Goal: Contribute content: Contribute content

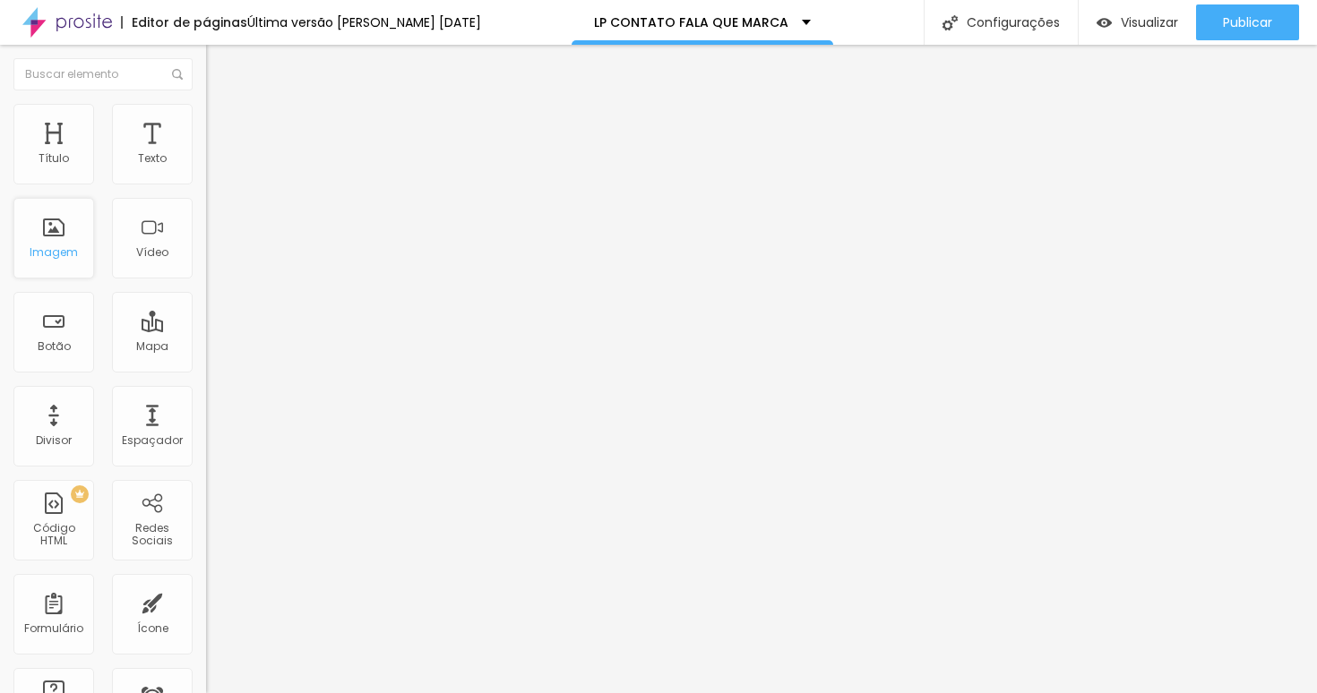
click at [61, 249] on div "Imagem" at bounding box center [54, 252] width 48 height 13
click at [55, 235] on div "Imagem" at bounding box center [53, 238] width 81 height 81
click at [172, 239] on div "Vídeo" at bounding box center [152, 238] width 81 height 81
click at [158, 161] on div "Texto" at bounding box center [152, 158] width 29 height 13
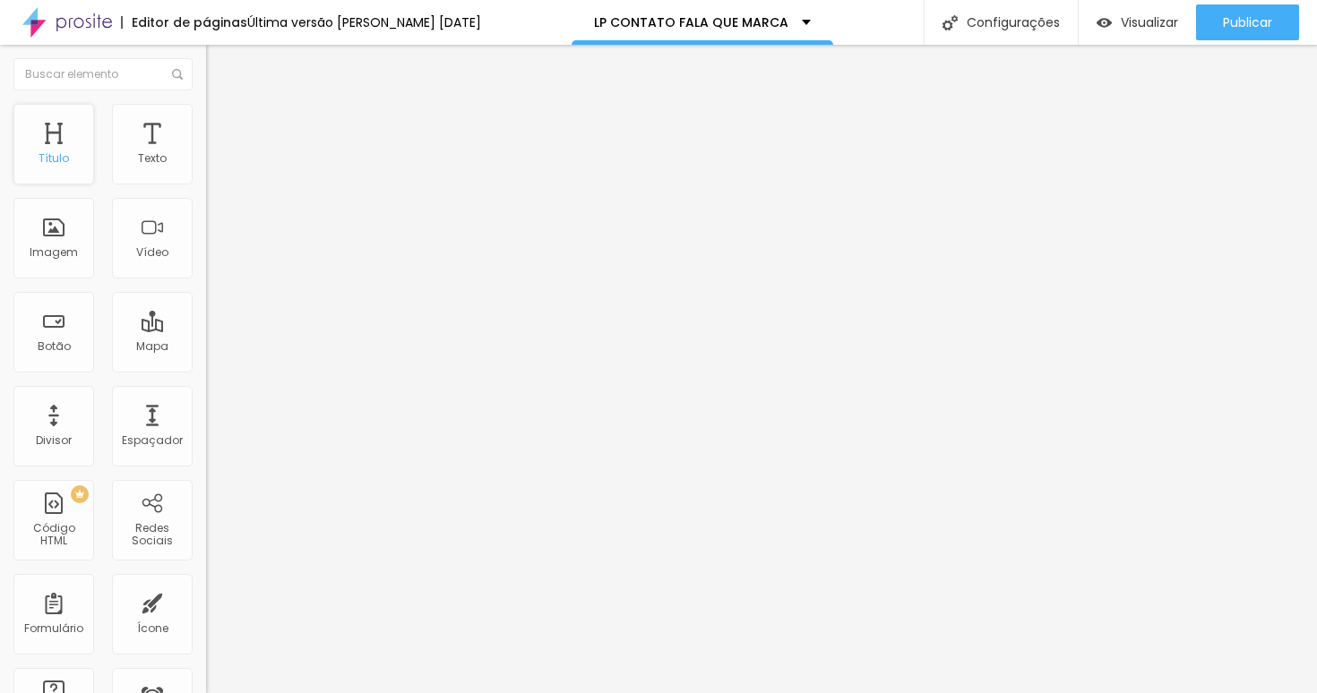
click at [63, 152] on div "Título" at bounding box center [53, 144] width 81 height 81
click at [92, 83] on input "text" at bounding box center [102, 74] width 179 height 32
click at [52, 242] on div "Imagem" at bounding box center [53, 238] width 81 height 81
click at [206, 154] on span "Trocar imagem" at bounding box center [255, 146] width 98 height 15
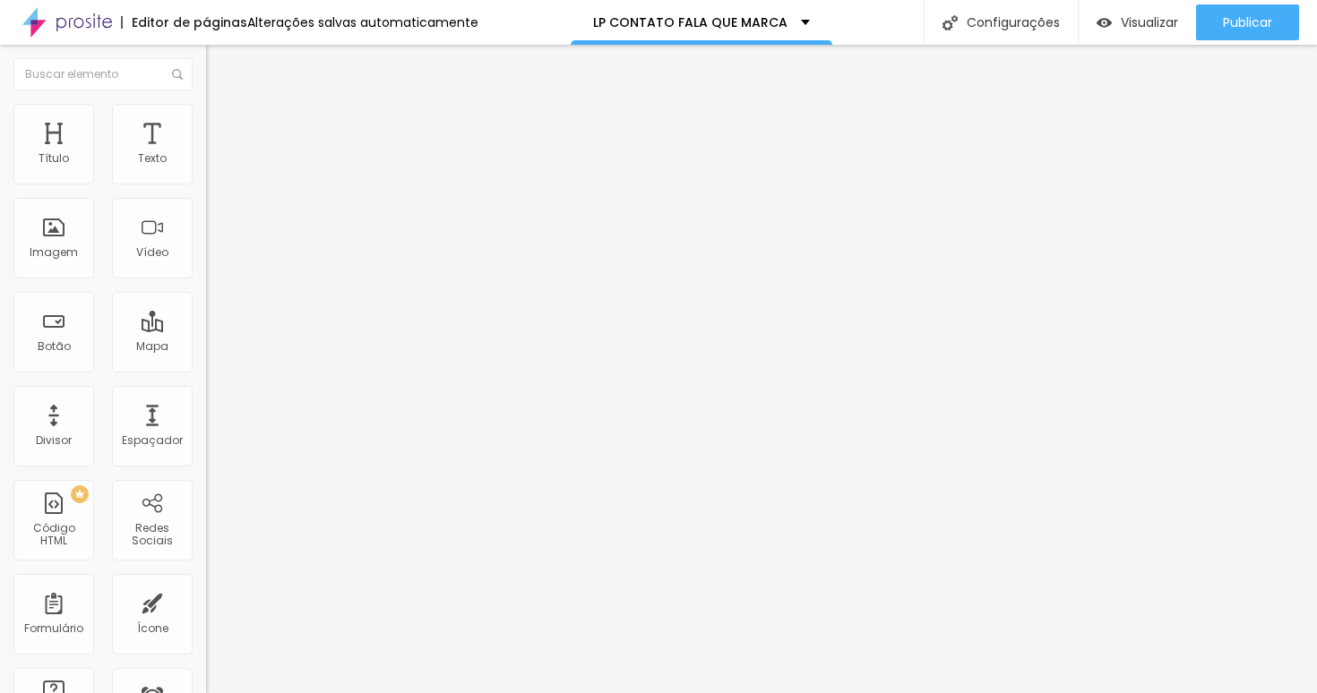
click at [206, 154] on span "Adicionar imagem" at bounding box center [264, 146] width 116 height 15
click at [206, 118] on li "Estilo" at bounding box center [309, 113] width 206 height 18
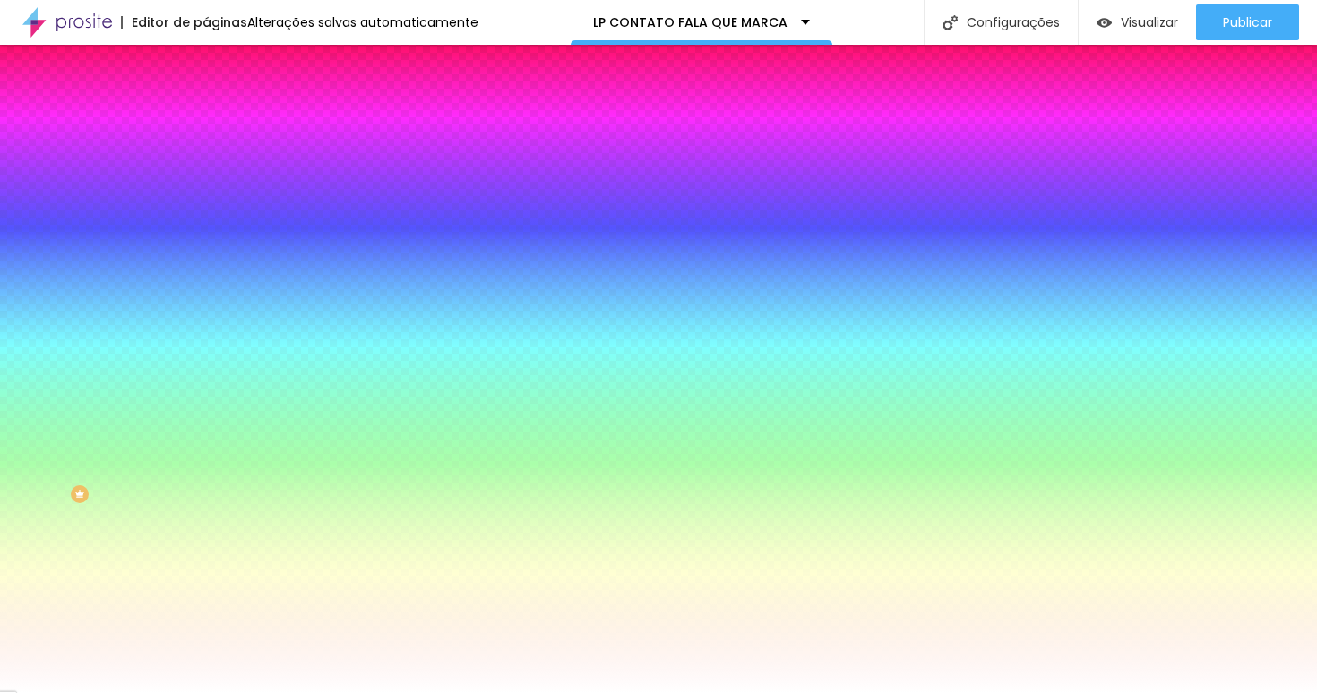
click at [206, 244] on div at bounding box center [309, 244] width 206 height 0
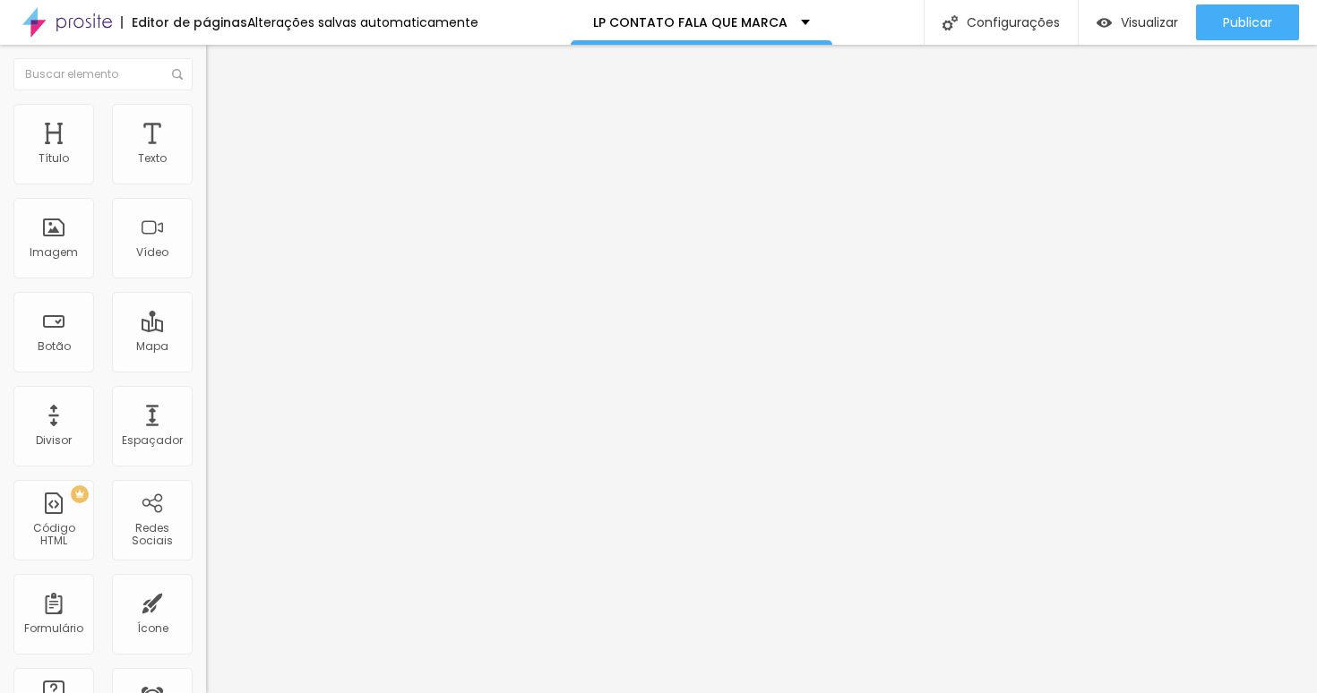
click at [206, 111] on img at bounding box center [214, 112] width 16 height 16
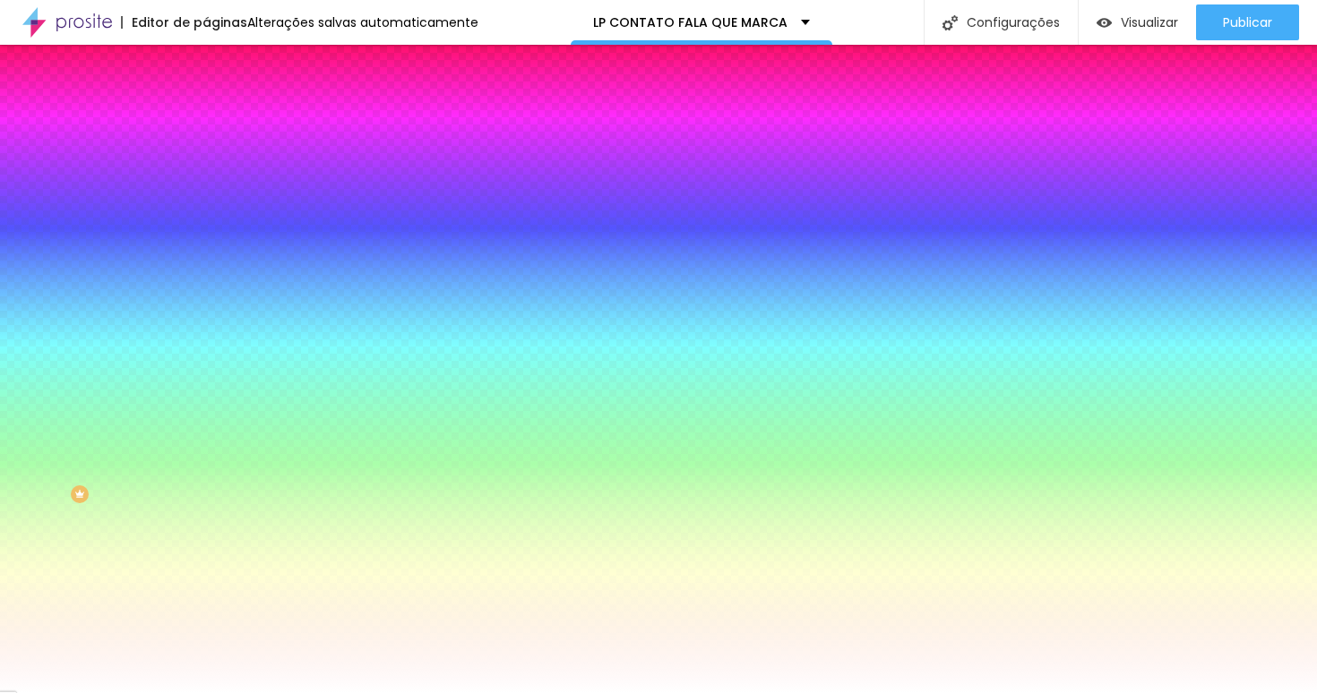
click at [206, 244] on div at bounding box center [309, 244] width 206 height 0
drag, startPoint x: 157, startPoint y: 447, endPoint x: 157, endPoint y: 460, distance: 12.5
click at [157, 460] on div at bounding box center [658, 346] width 1317 height 693
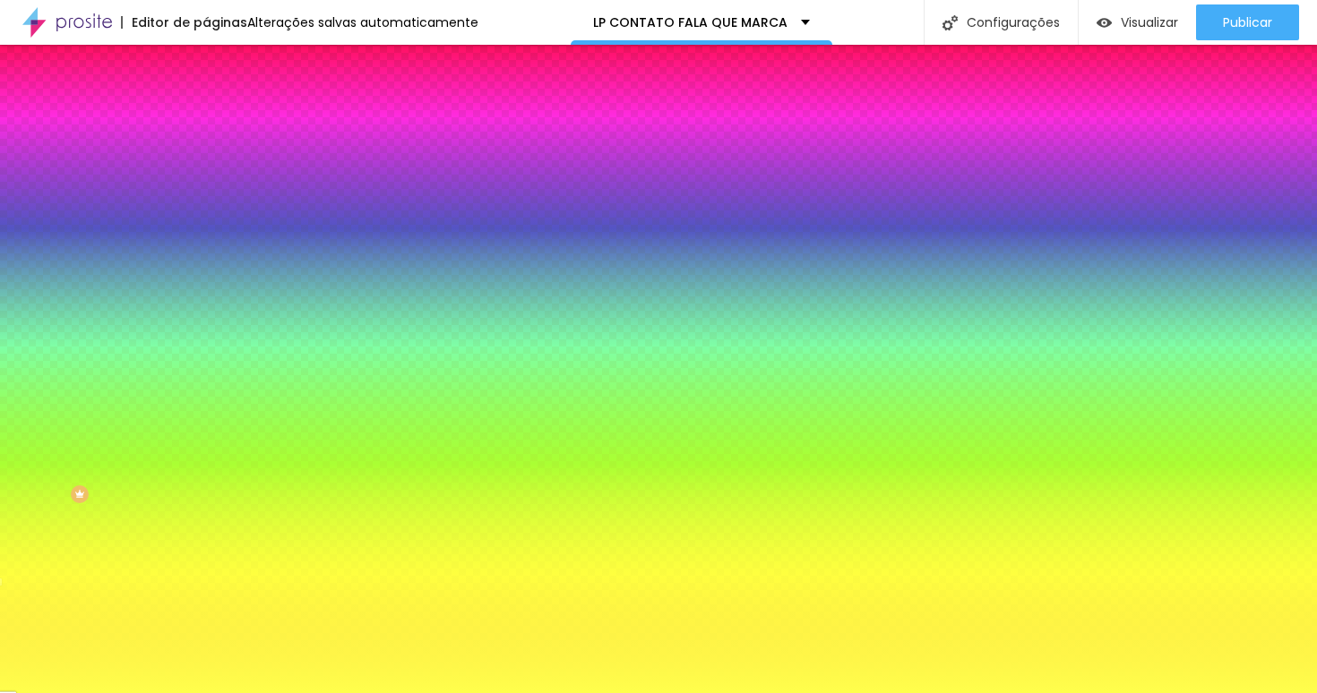
type input "#FFFF4C"
drag, startPoint x: 127, startPoint y: 374, endPoint x: 108, endPoint y: 320, distance: 57.8
click at [206, 262] on div "Cor de fundo Voltar ao padrão #FFFF4C" at bounding box center [309, 236] width 206 height 49
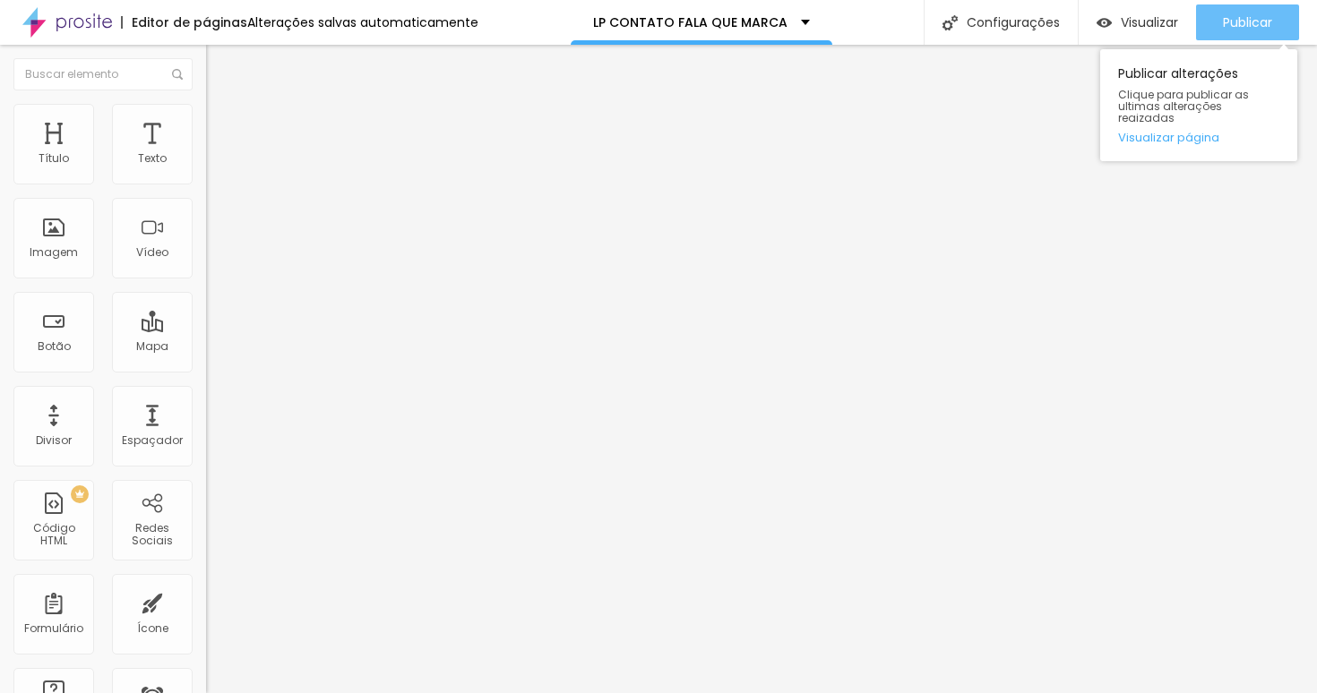
click at [1253, 35] on div "Publicar" at bounding box center [1247, 22] width 49 height 36
click at [1192, 132] on link "Visualizar página" at bounding box center [1198, 138] width 161 height 12
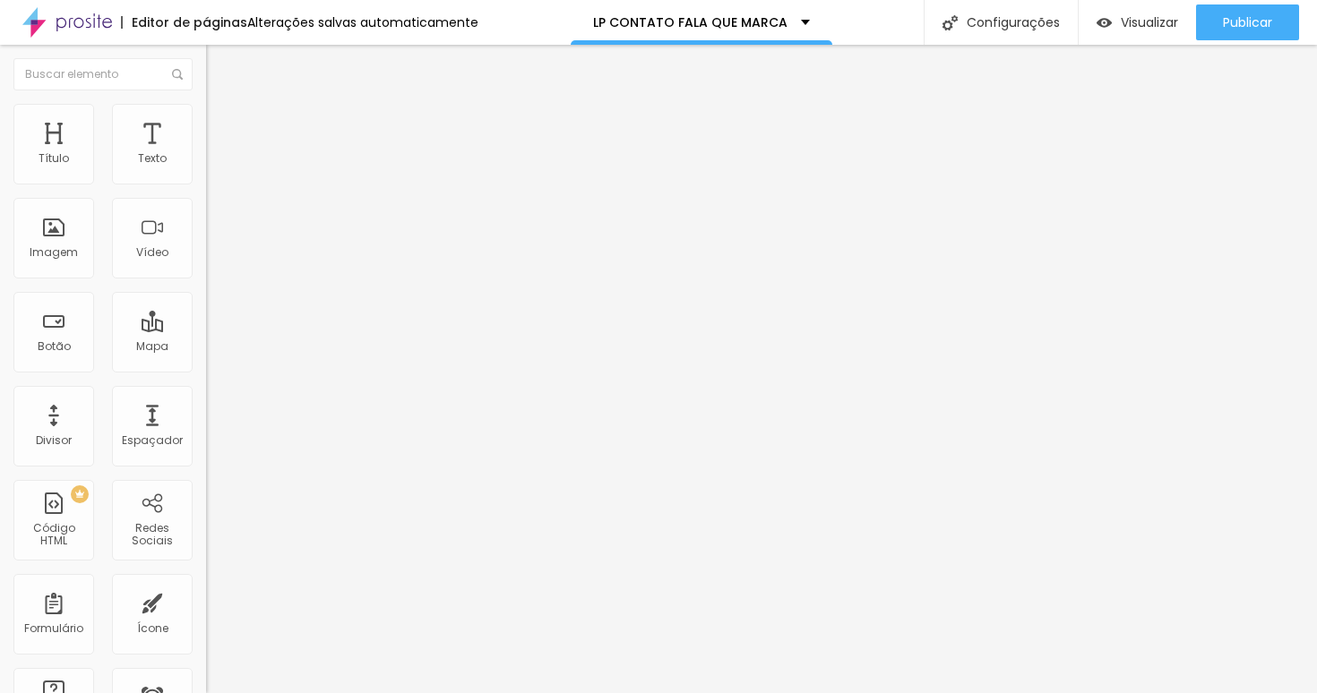
click at [206, 122] on li "Estilo" at bounding box center [309, 113] width 206 height 18
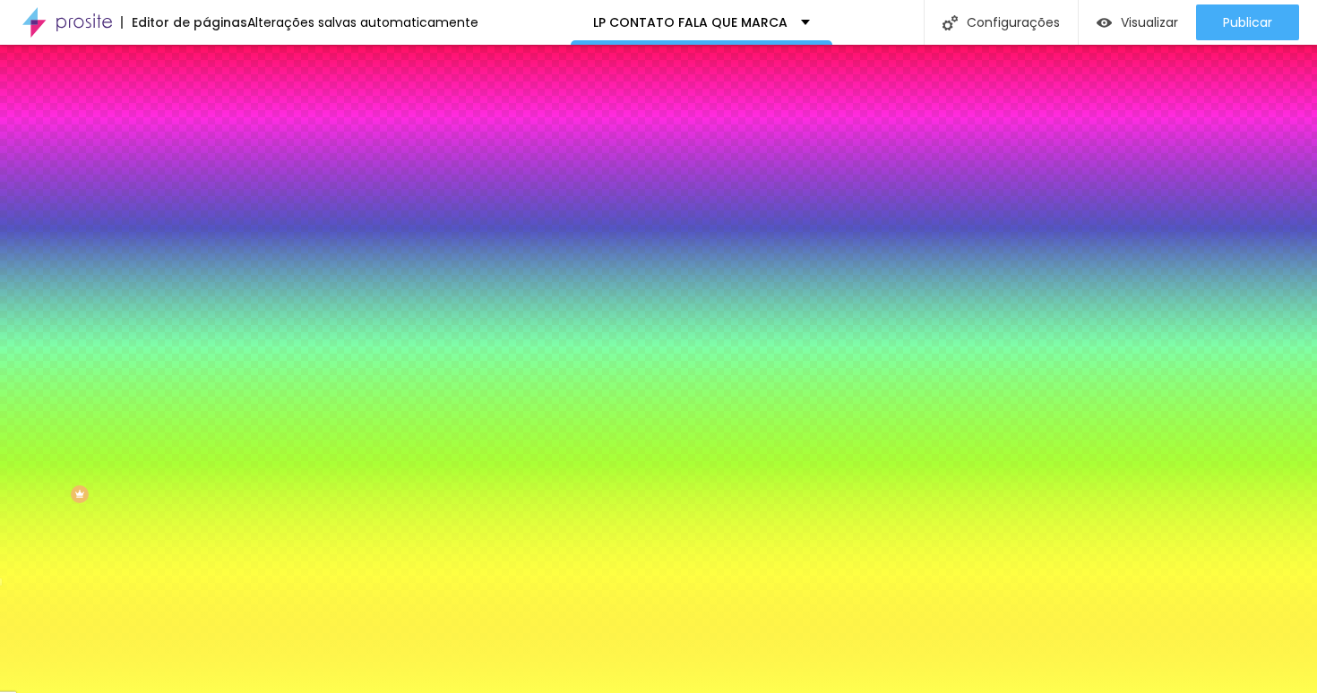
click at [206, 244] on div at bounding box center [309, 244] width 206 height 0
click at [206, 262] on div at bounding box center [309, 262] width 206 height 0
click at [206, 244] on div at bounding box center [309, 244] width 206 height 0
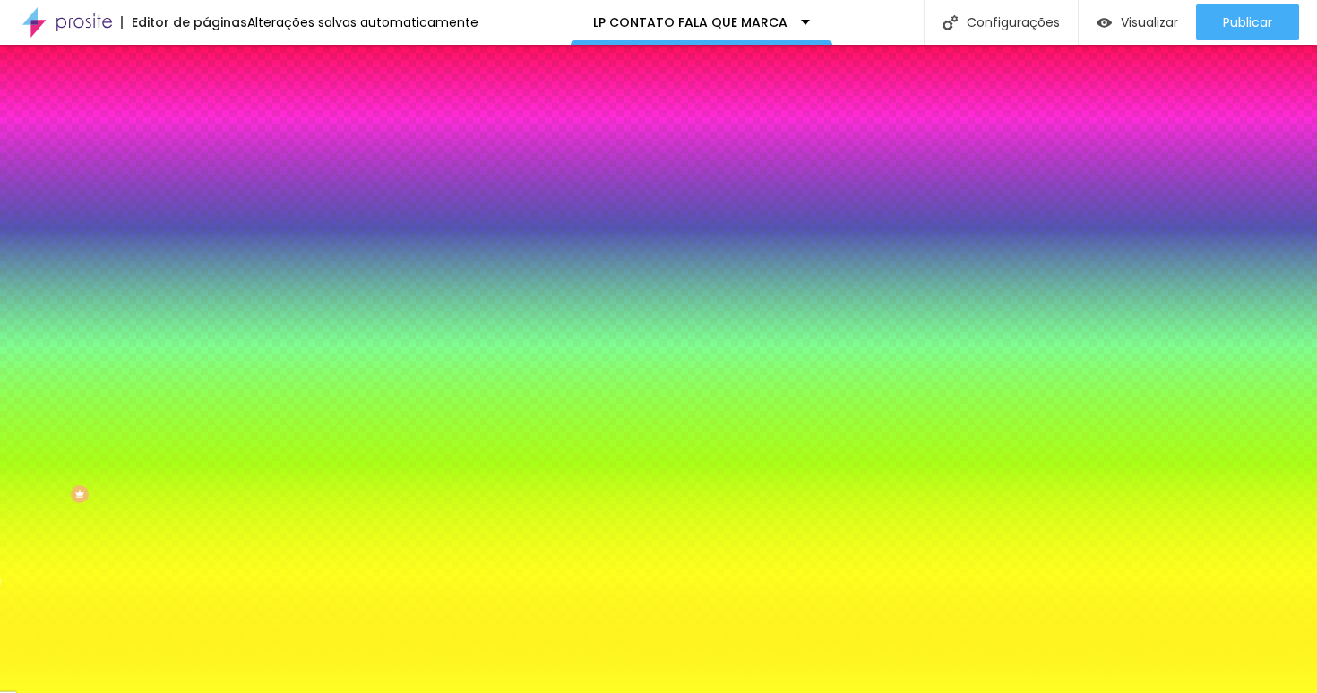
type input "#FFFF23"
drag, startPoint x: 117, startPoint y: 354, endPoint x: 129, endPoint y: 339, distance: 19.2
click at [206, 262] on div "Cor de fundo Voltar ao padrão #FFFF23" at bounding box center [309, 236] width 206 height 49
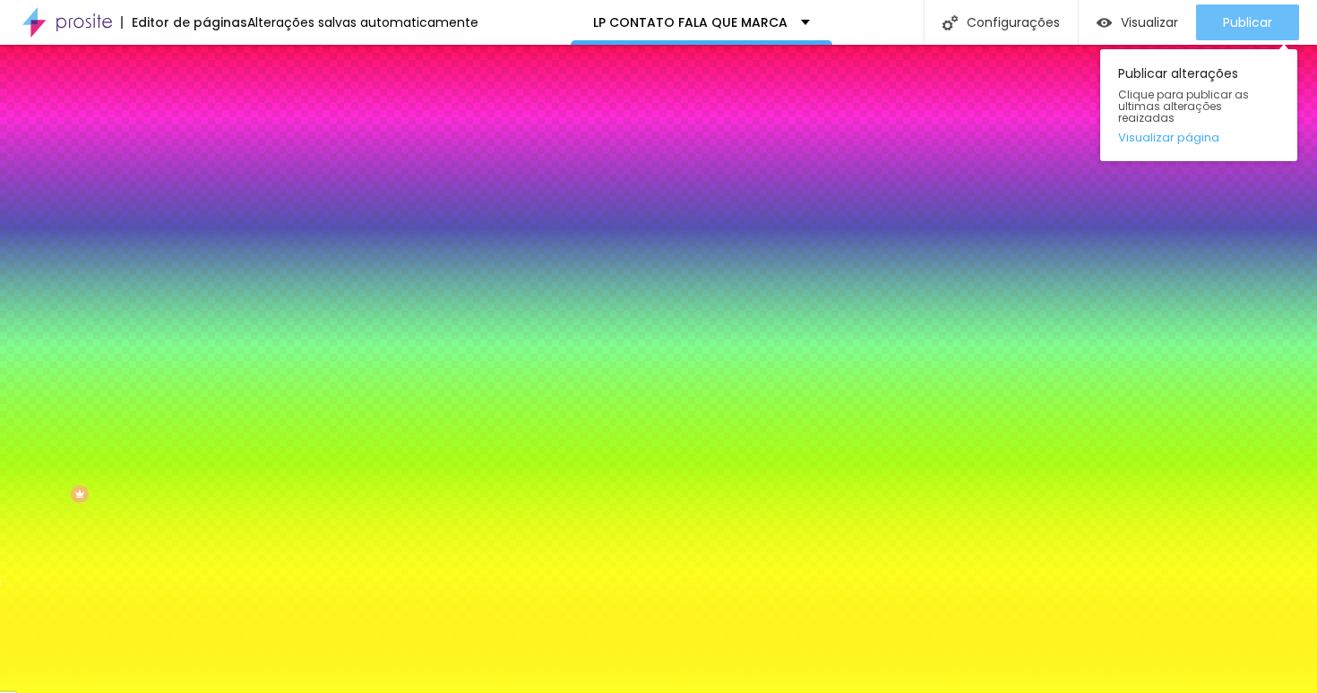
click at [1259, 30] on span "Publicar" at bounding box center [1247, 22] width 49 height 14
